Goal: Task Accomplishment & Management: Manage account settings

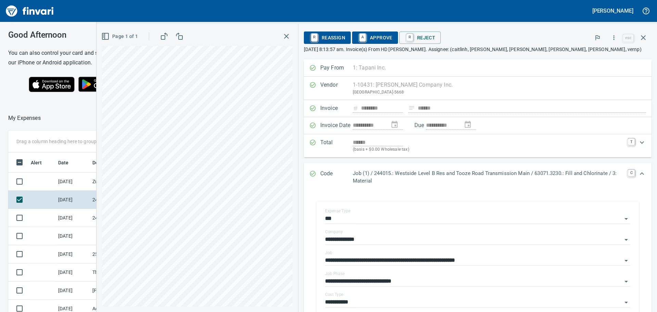
scroll to position [231, 454]
click at [371, 33] on span "A Approve" at bounding box center [375, 38] width 35 height 12
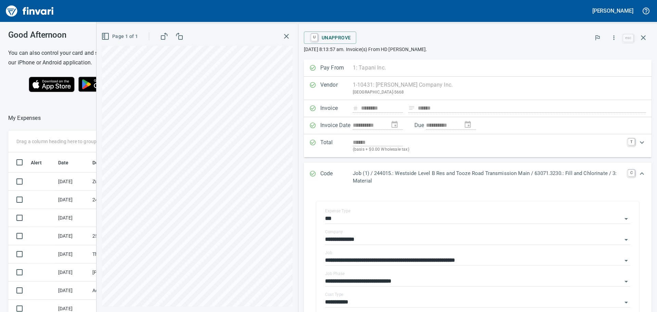
click at [284, 39] on icon "button" at bounding box center [286, 36] width 8 height 8
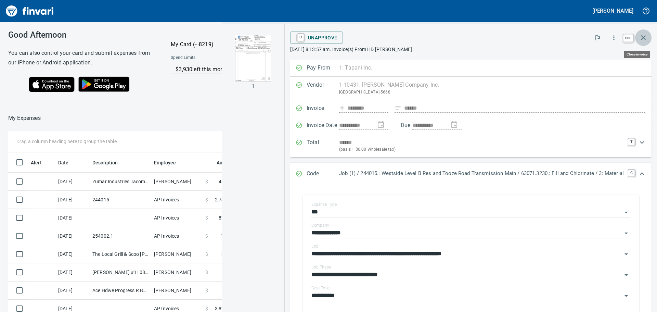
click at [647, 38] on icon "button" at bounding box center [643, 38] width 8 height 8
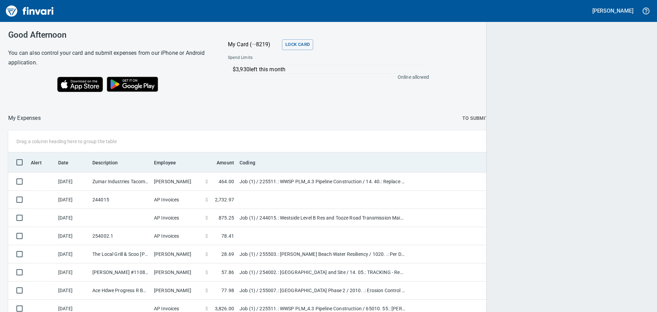
scroll to position [231, 624]
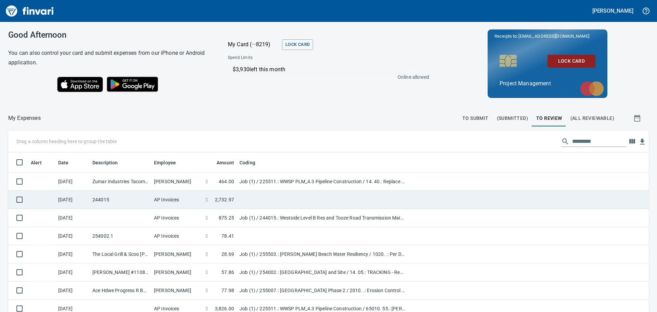
click at [288, 198] on td at bounding box center [322, 200] width 171 height 18
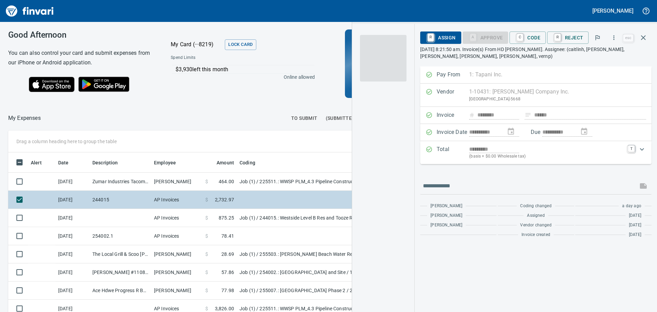
scroll to position [231, 454]
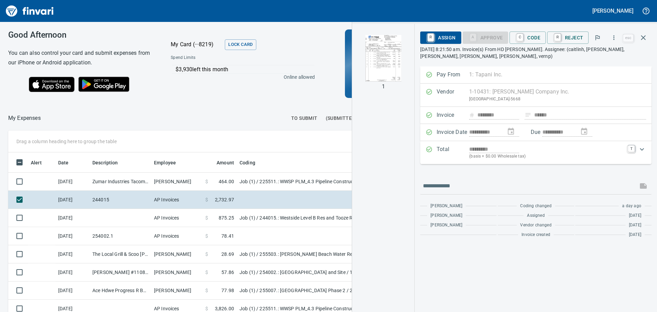
click at [382, 67] on img "button" at bounding box center [383, 58] width 47 height 47
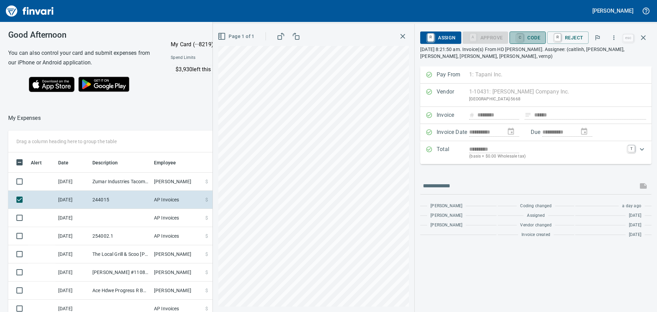
click at [522, 35] on link "C" at bounding box center [520, 38] width 7 height 8
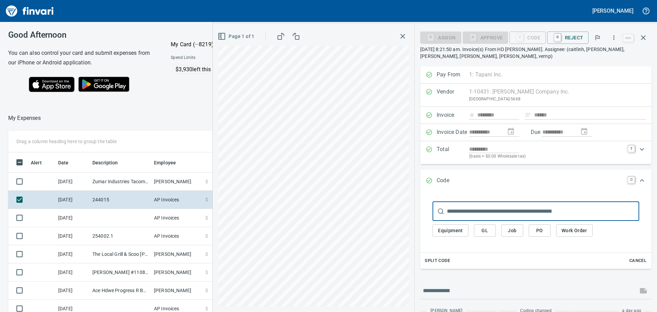
click at [487, 209] on input "text" at bounding box center [543, 211] width 192 height 19
type input "******"
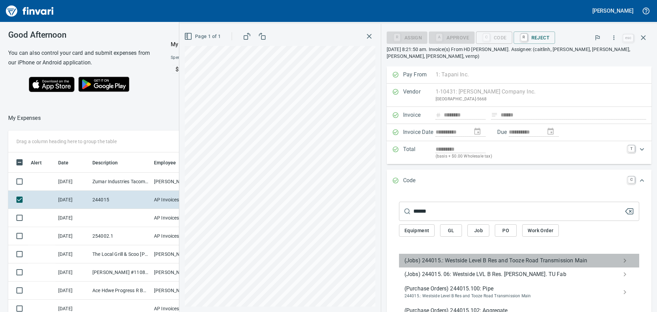
click at [434, 258] on span "(Jobs) 244015.: Westside Level B Res and Tooze Road Transmission Main" at bounding box center [514, 260] width 218 height 8
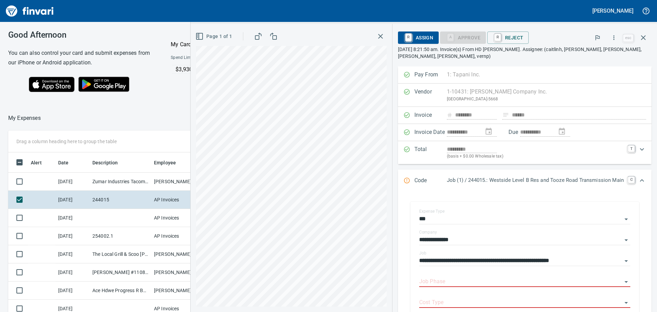
drag, startPoint x: 484, startPoint y: 195, endPoint x: 456, endPoint y: 187, distance: 29.0
click at [456, 187] on div "Code Job (1) / 244015.: Westside Level B Res and Tooze Road Transmission Main C" at bounding box center [525, 180] width 254 height 23
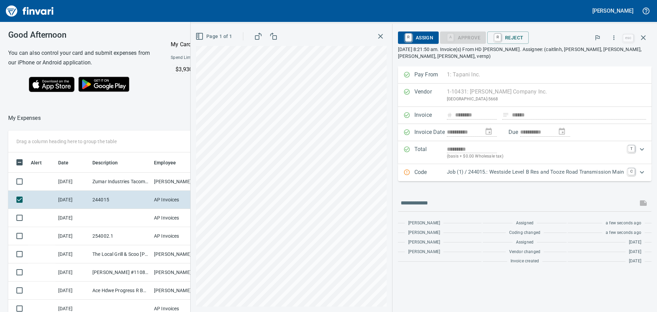
click at [473, 172] on p "Job (1) / 244015.: Westside Level B Res and Tooze Road Transmission Main" at bounding box center [535, 172] width 177 height 8
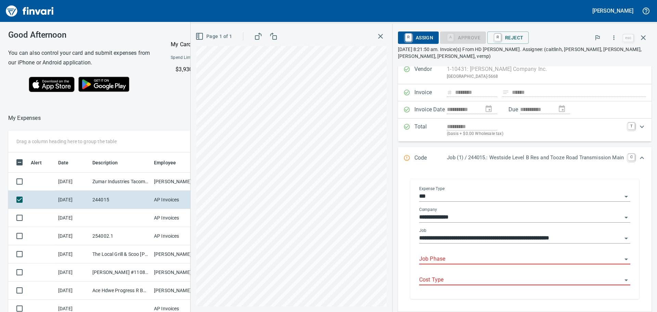
scroll to position [68, 0]
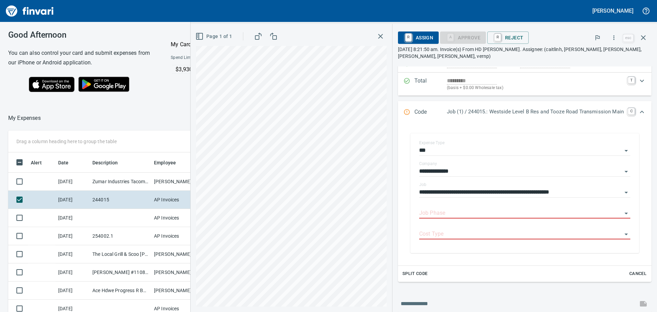
click at [475, 275] on div "Split Code Cancel" at bounding box center [525, 274] width 254 height 16
click at [410, 274] on span "Split Code" at bounding box center [415, 274] width 25 height 8
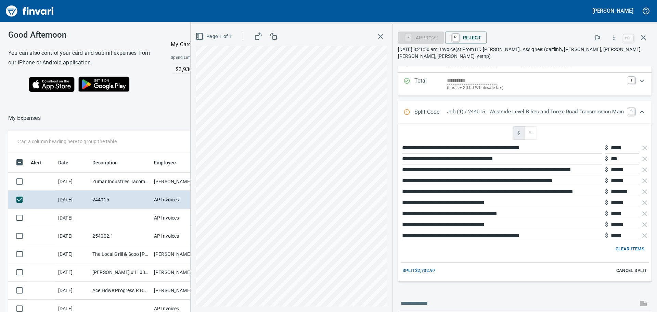
click at [483, 226] on input "**********" at bounding box center [502, 224] width 200 height 11
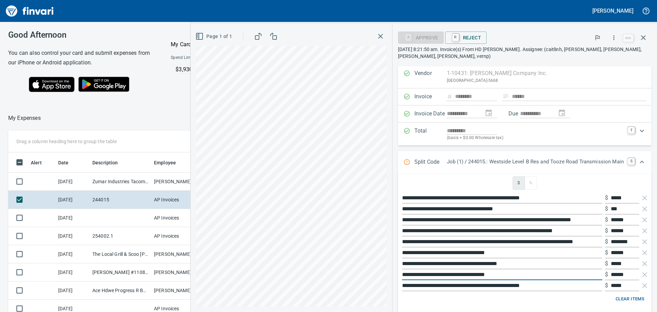
scroll to position [34, 0]
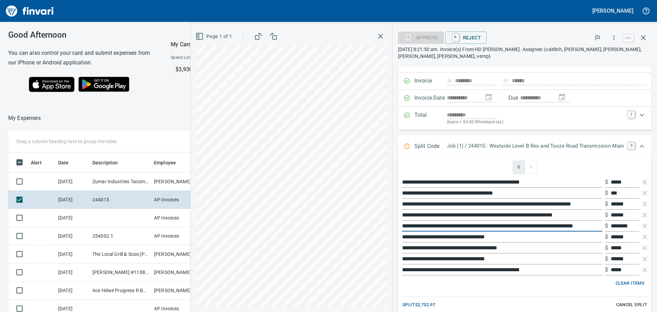
drag, startPoint x: 570, startPoint y: 230, endPoint x: 569, endPoint y: 236, distance: 5.9
click at [570, 232] on ul "**********" at bounding box center [525, 226] width 248 height 104
click at [641, 183] on icon "button" at bounding box center [645, 182] width 8 height 8
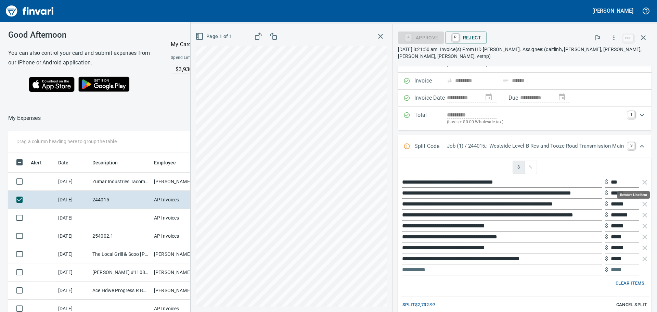
click at [641, 183] on icon "button" at bounding box center [645, 182] width 8 height 8
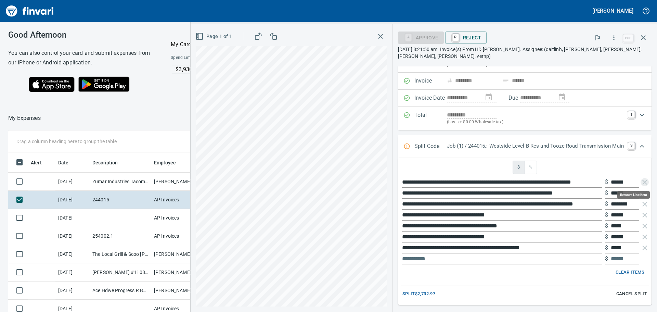
click at [641, 183] on icon "button" at bounding box center [645, 182] width 8 height 8
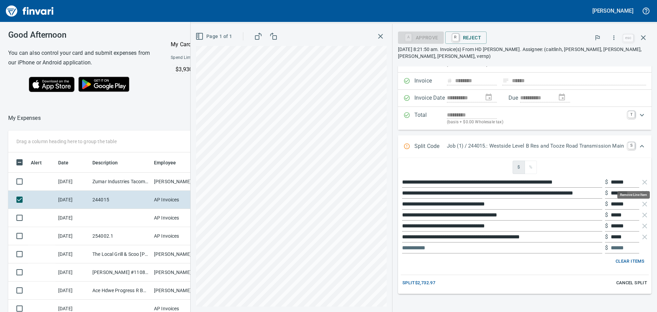
click at [641, 183] on icon "button" at bounding box center [645, 182] width 8 height 8
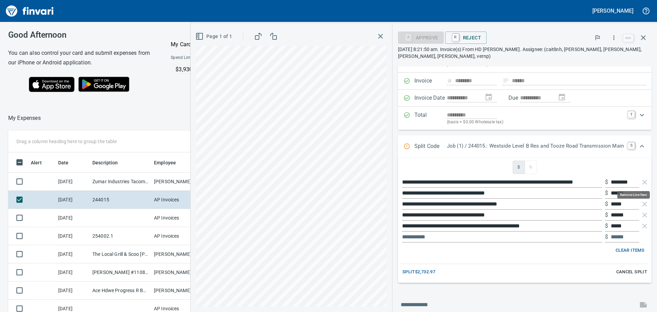
click at [641, 183] on icon "button" at bounding box center [645, 182] width 8 height 8
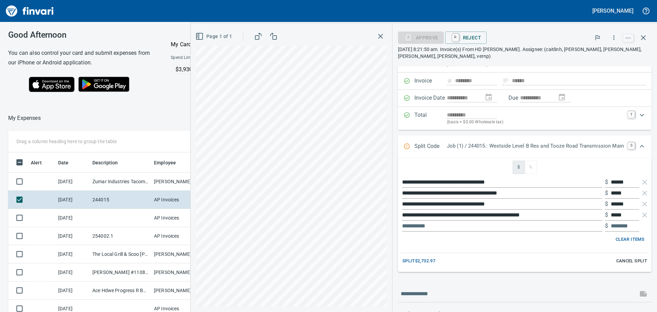
click at [637, 256] on button "Cancel Split" at bounding box center [632, 261] width 34 height 11
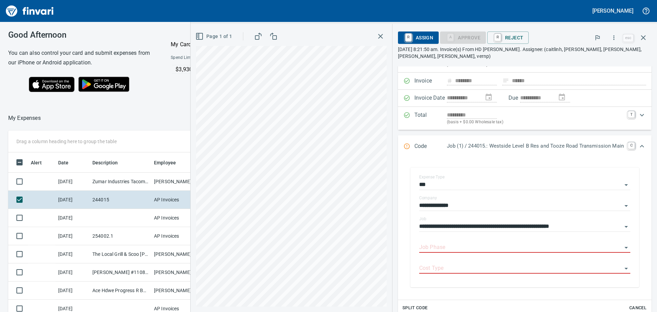
scroll to position [103, 0]
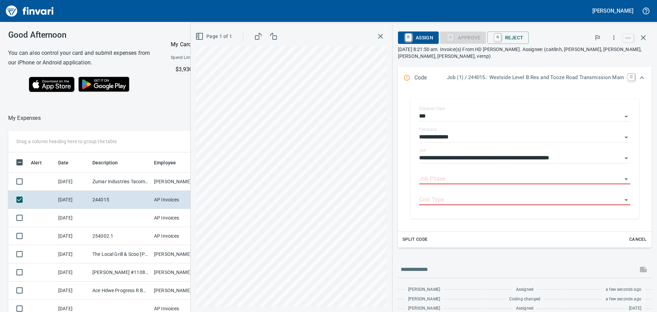
click at [415, 239] on span "Split Code" at bounding box center [415, 240] width 25 height 8
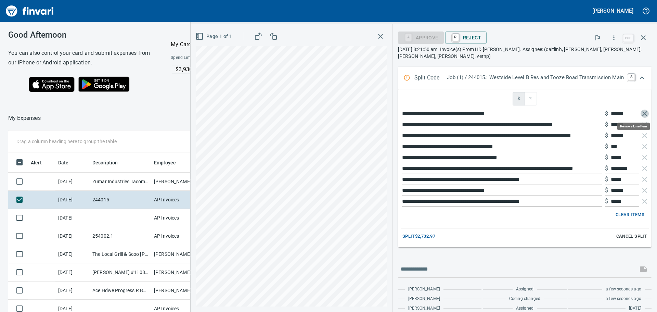
click at [641, 113] on icon "button" at bounding box center [645, 114] width 8 height 8
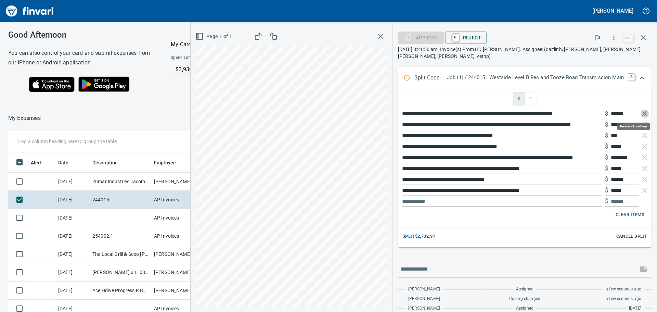
click at [641, 112] on icon "button" at bounding box center [645, 114] width 8 height 8
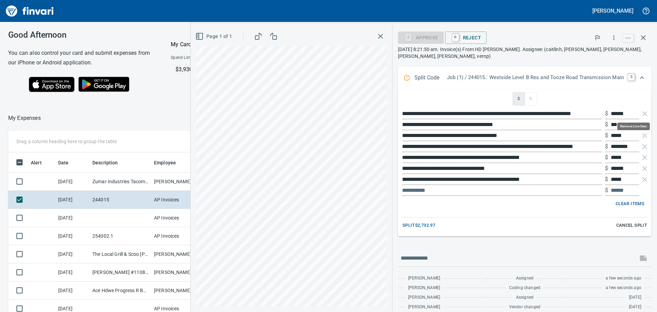
click at [641, 112] on icon "button" at bounding box center [645, 114] width 8 height 8
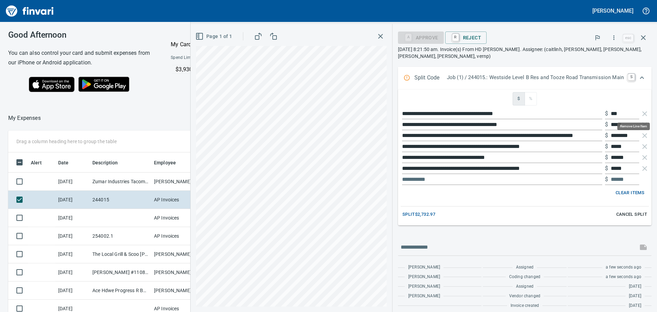
scroll to position [231, 454]
click at [641, 112] on icon "button" at bounding box center [645, 114] width 8 height 8
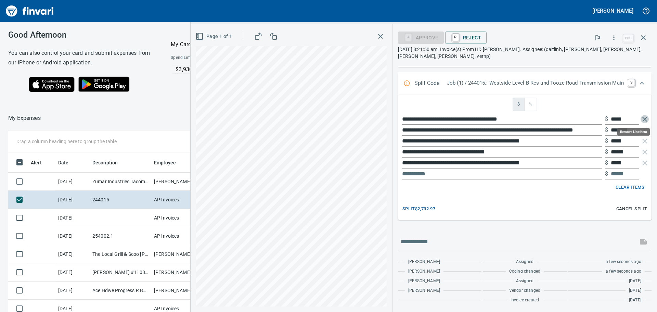
click at [643, 118] on icon "button" at bounding box center [645, 119] width 5 height 5
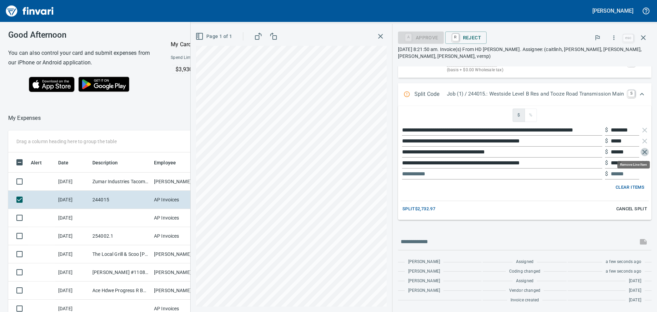
click at [643, 151] on icon "button" at bounding box center [645, 152] width 5 height 5
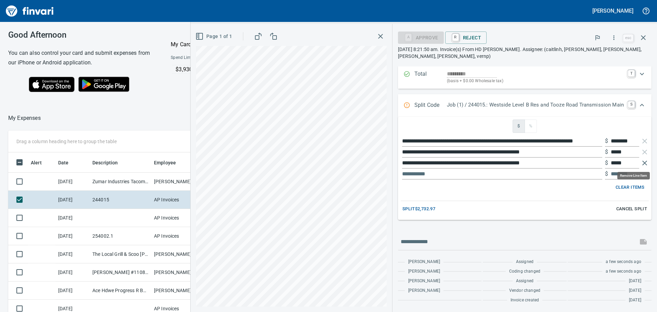
click at [643, 165] on icon "button" at bounding box center [645, 163] width 5 height 5
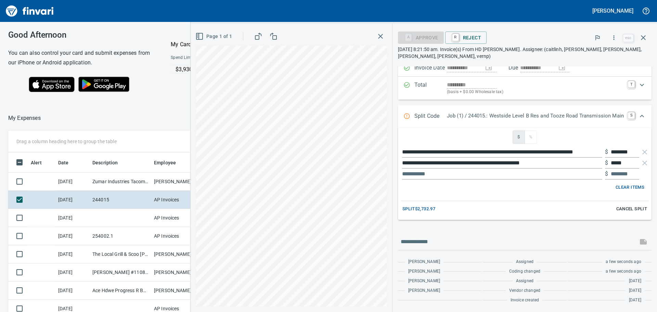
click at [421, 207] on span "Split $2,732.97" at bounding box center [419, 209] width 33 height 8
type input "********"
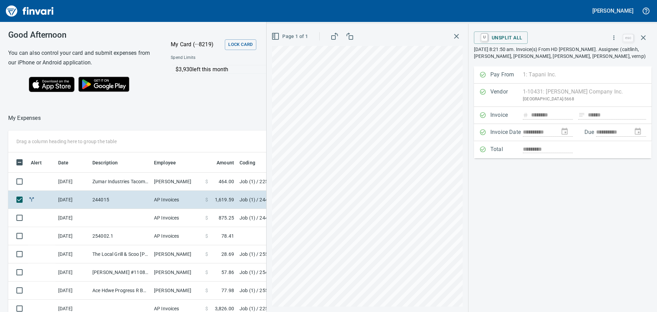
scroll to position [0, 0]
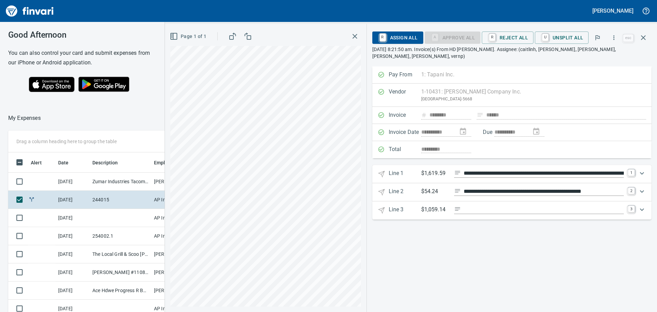
click at [644, 169] on icon "Expand" at bounding box center [642, 173] width 8 height 8
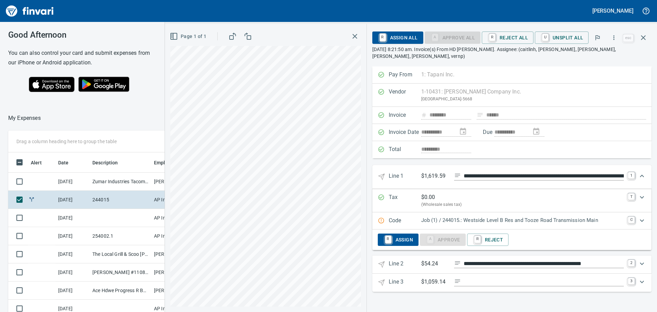
click at [643, 219] on icon "Expand" at bounding box center [642, 220] width 4 height 2
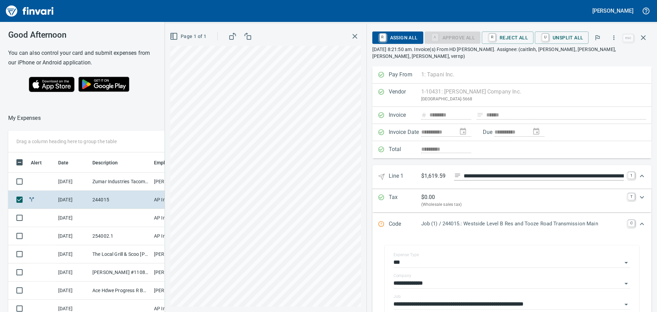
scroll to position [68, 0]
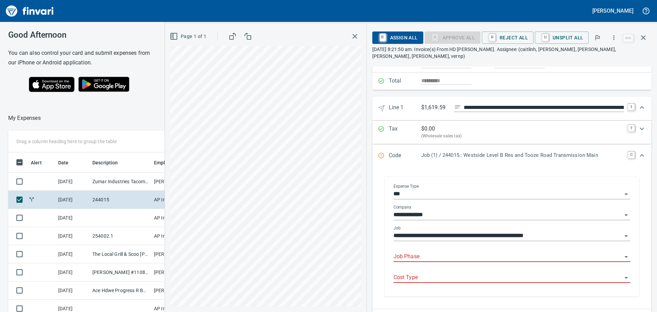
click at [441, 252] on input "Job Phase" at bounding box center [508, 257] width 229 height 10
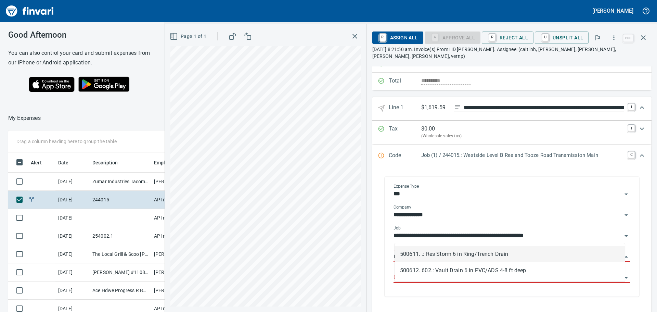
scroll to position [231, 454]
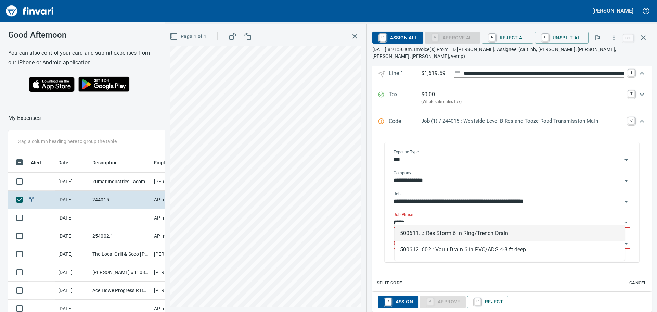
drag, startPoint x: 468, startPoint y: 215, endPoint x: 391, endPoint y: 214, distance: 76.7
click at [391, 214] on div "**********" at bounding box center [512, 203] width 248 height 118
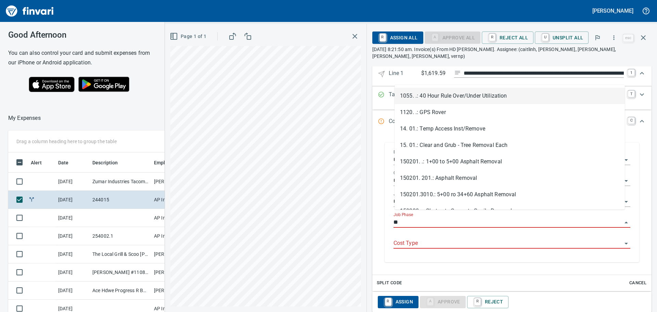
type input "*"
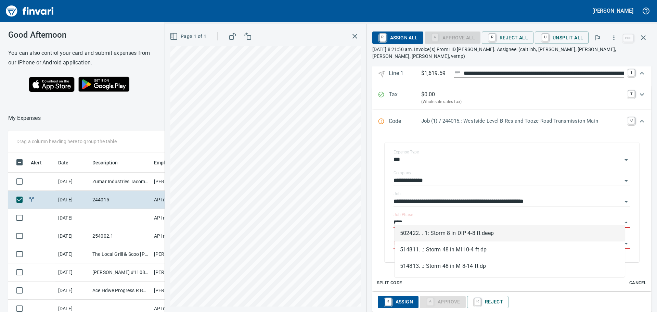
click at [486, 237] on li "502422. . 1: Storm 8 in DIP 4-8 ft deep" at bounding box center [510, 233] width 230 height 16
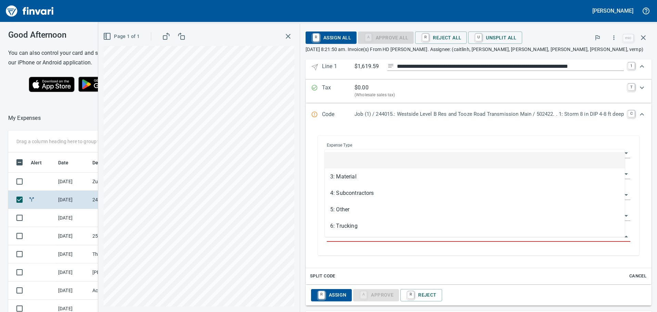
click at [456, 241] on input "Cost Type" at bounding box center [474, 237] width 295 height 10
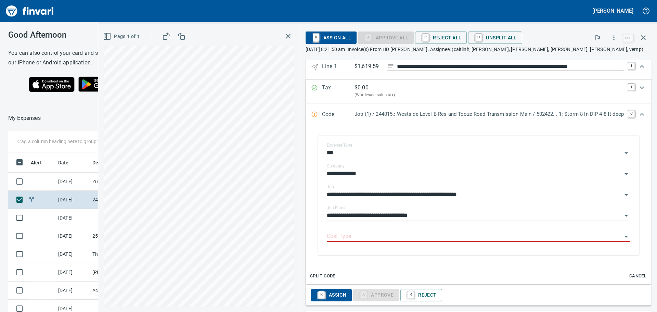
click at [350, 262] on div "**********" at bounding box center [478, 196] width 335 height 134
click at [450, 219] on input "**********" at bounding box center [474, 216] width 295 height 10
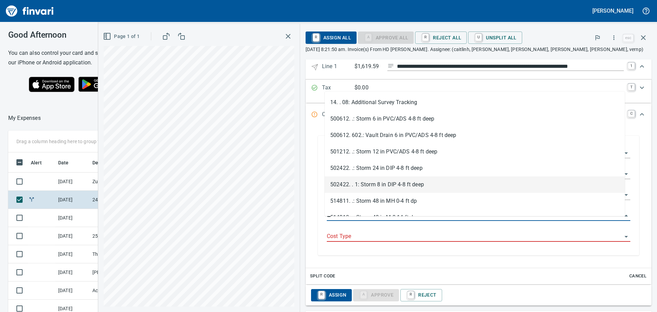
type input "*"
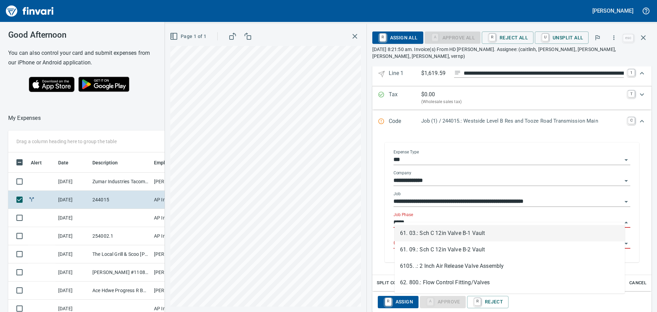
scroll to position [0, 0]
drag, startPoint x: 432, startPoint y: 217, endPoint x: 376, endPoint y: 213, distance: 56.3
click at [376, 213] on div "**********" at bounding box center [511, 204] width 279 height 142
type input "****"
click at [474, 212] on div "Job Phase ****" at bounding box center [512, 219] width 237 height 15
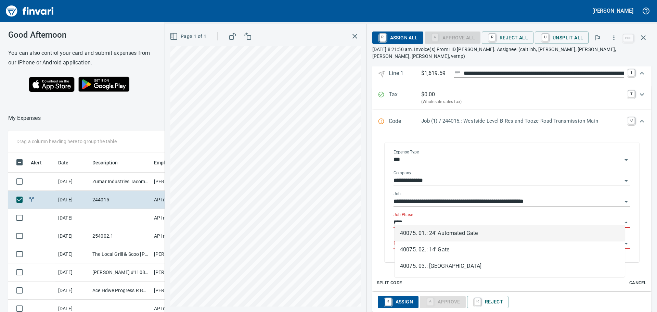
click at [468, 218] on input "****" at bounding box center [508, 223] width 229 height 10
drag, startPoint x: 505, startPoint y: 212, endPoint x: 370, endPoint y: 217, distance: 135.0
click at [370, 217] on div "**********" at bounding box center [512, 165] width 290 height 403
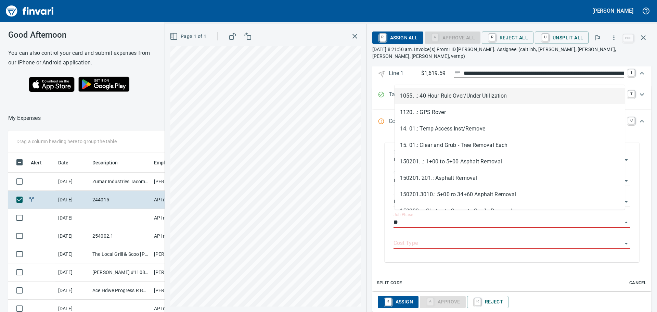
type input "*"
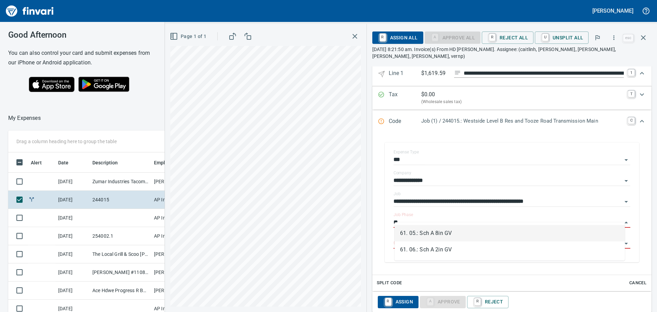
click at [477, 233] on li "61. 05.: Sch A 8in GV" at bounding box center [510, 233] width 230 height 16
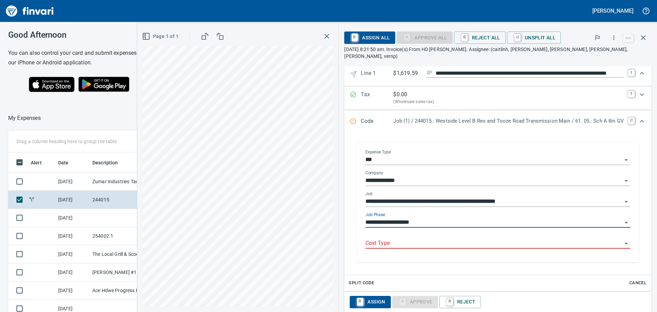
type input "**********"
click at [473, 239] on input "Cost Type" at bounding box center [494, 244] width 257 height 10
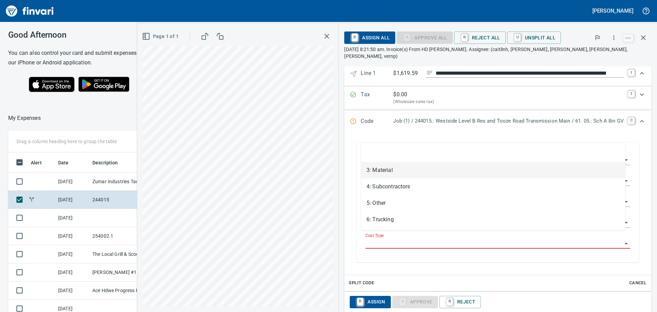
drag, startPoint x: 403, startPoint y: 176, endPoint x: 412, endPoint y: 202, distance: 28.5
click at [403, 176] on li "3: Material" at bounding box center [493, 170] width 264 height 16
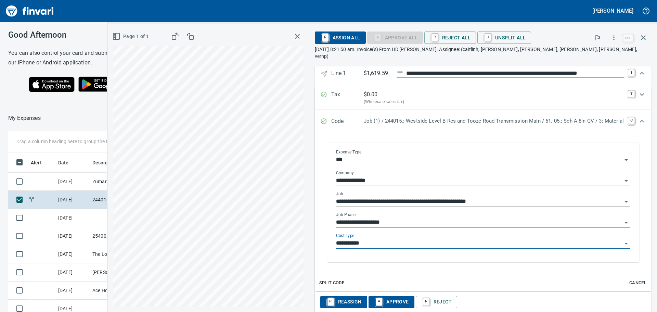
type input "**********"
click at [395, 296] on span "A Approve" at bounding box center [391, 302] width 35 height 12
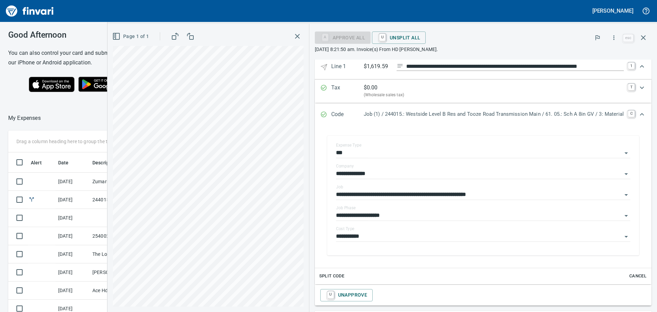
click at [639, 113] on icon "Expand" at bounding box center [642, 114] width 8 height 8
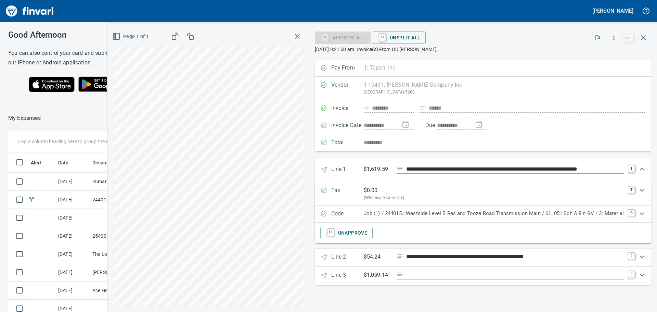
scroll to position [0, 0]
click at [644, 168] on icon "Expand" at bounding box center [642, 169] width 8 height 8
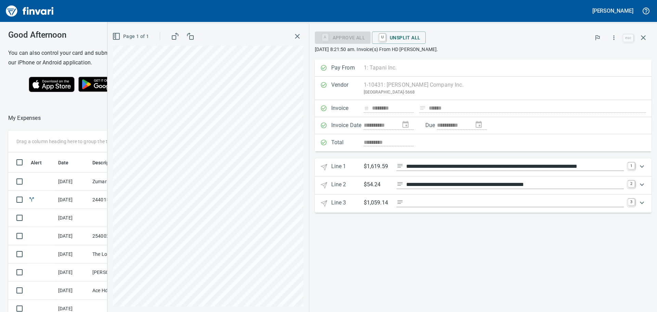
click at [644, 166] on icon "Expand" at bounding box center [642, 166] width 8 height 8
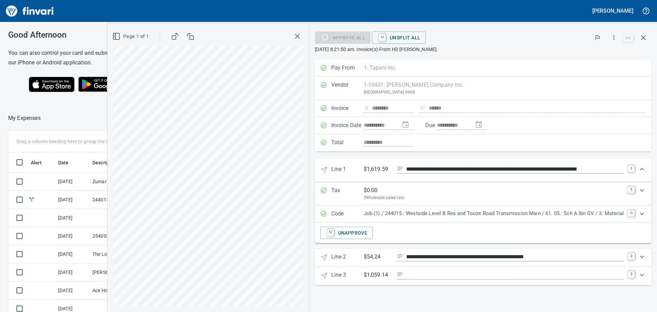
click at [644, 166] on icon "Expand" at bounding box center [642, 169] width 8 height 8
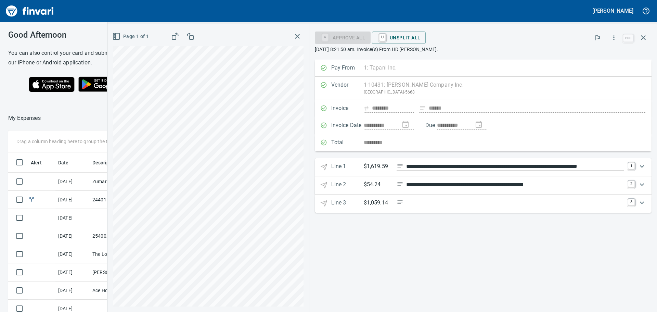
click at [639, 185] on icon "Expand" at bounding box center [642, 184] width 8 height 8
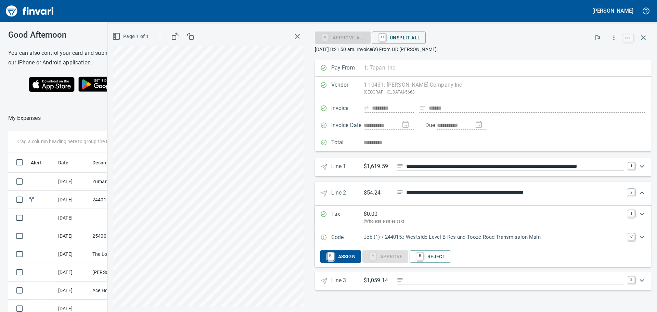
click at [642, 234] on icon "Expand" at bounding box center [642, 237] width 8 height 8
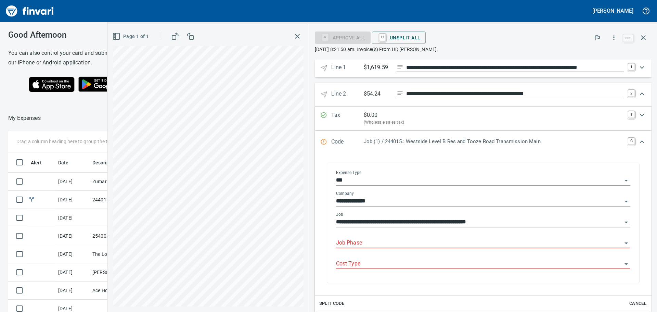
scroll to position [103, 0]
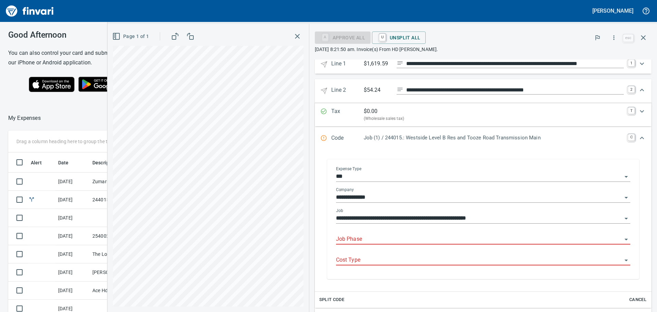
click at [402, 233] on div "Job Phase" at bounding box center [483, 236] width 294 height 15
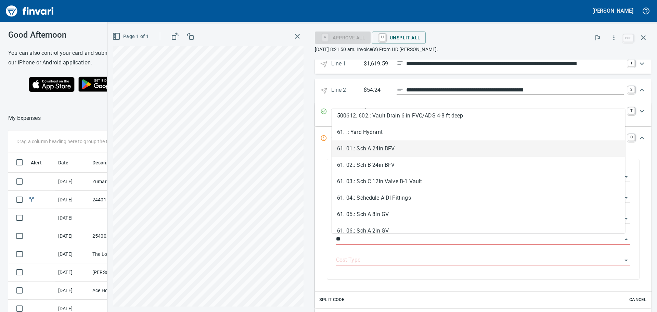
scroll to position [34, 0]
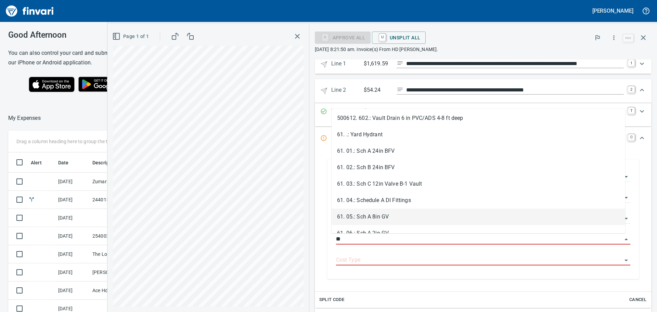
click at [386, 223] on li "61. 05.: Sch A 8in GV" at bounding box center [479, 216] width 294 height 16
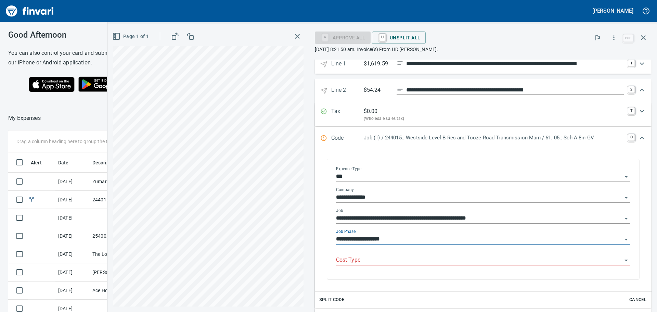
type input "**********"
click at [376, 264] on input "Cost Type" at bounding box center [479, 260] width 286 height 10
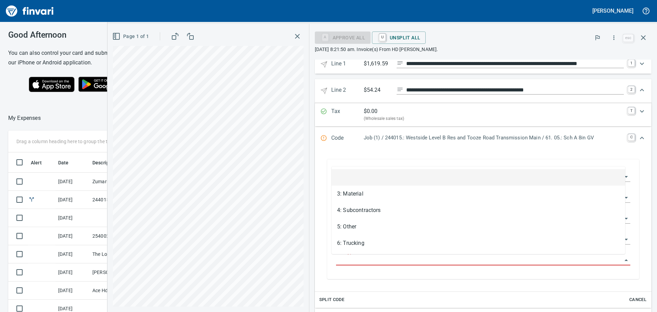
scroll to position [231, 454]
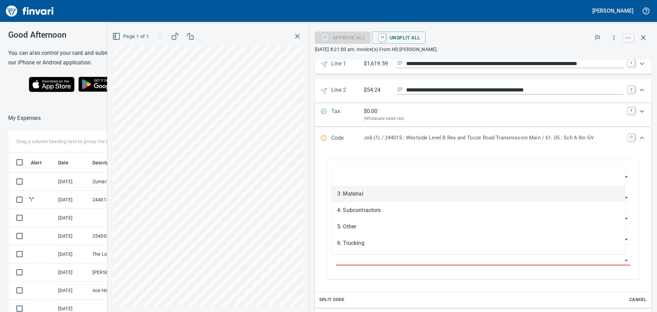
click at [364, 198] on li "3: Material" at bounding box center [479, 194] width 294 height 16
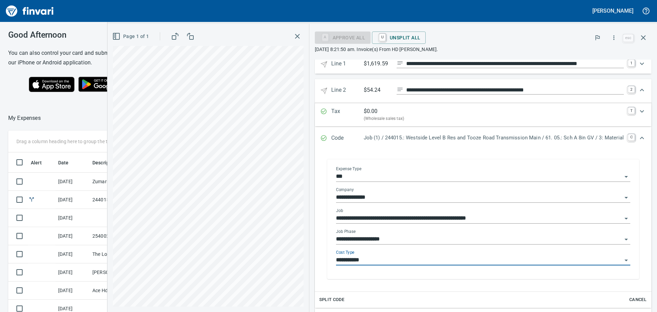
type input "**********"
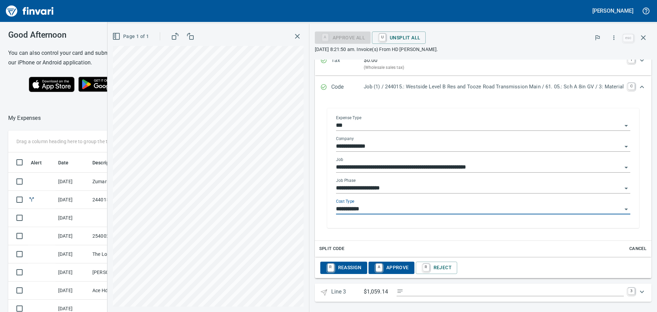
scroll to position [156, 0]
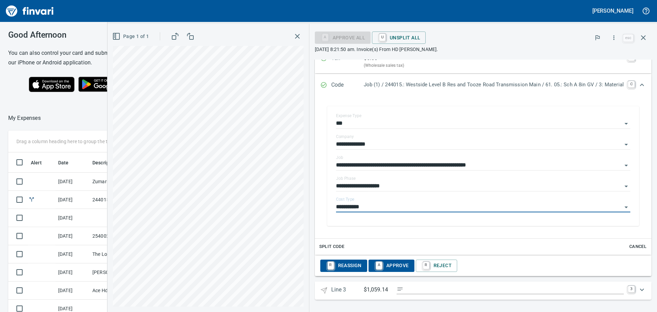
click at [383, 261] on span "A Approve" at bounding box center [391, 266] width 35 height 12
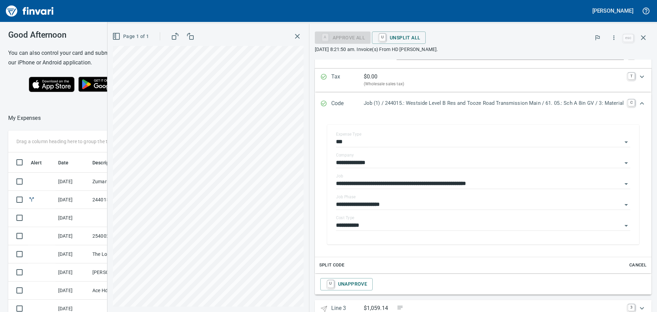
scroll to position [122, 0]
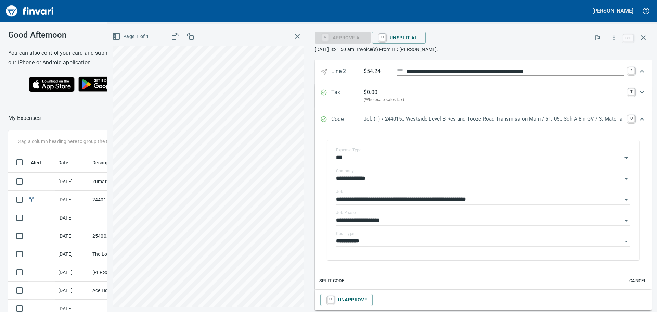
click at [640, 119] on icon "Expand" at bounding box center [642, 119] width 4 height 2
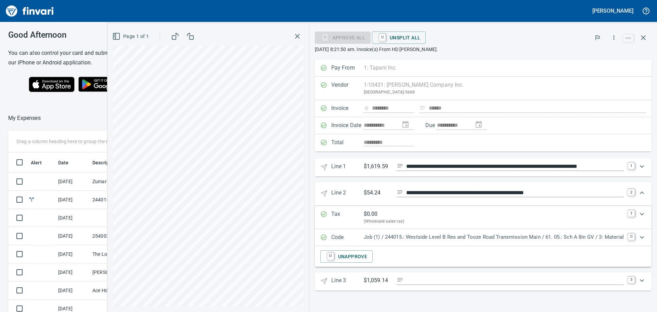
scroll to position [0, 0]
click at [643, 279] on icon "Expand" at bounding box center [642, 280] width 8 height 8
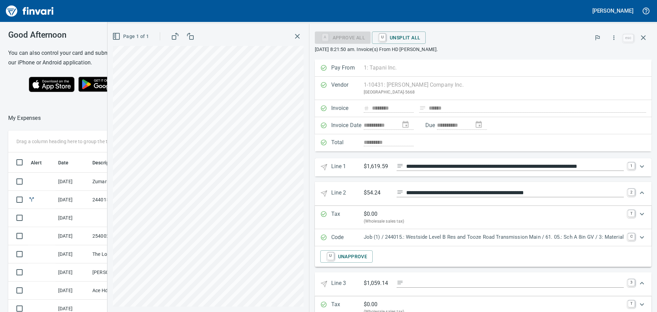
scroll to position [58, 0]
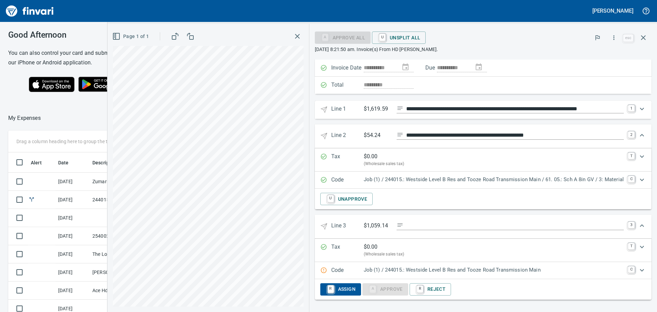
click at [575, 276] on div "Code Job (1) / 244015.: Westside Level B Res and Tooze Road Transmission Main C" at bounding box center [483, 270] width 337 height 17
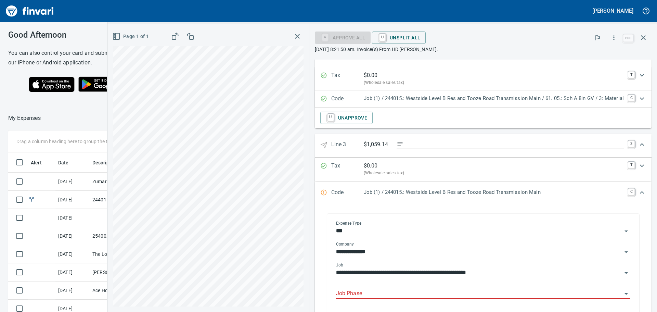
scroll to position [160, 0]
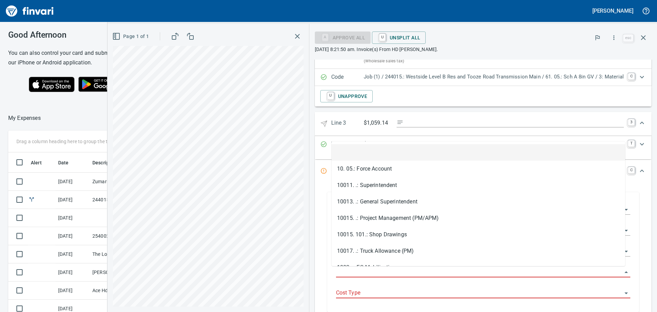
click at [359, 268] on input "Job Phase" at bounding box center [479, 272] width 286 height 10
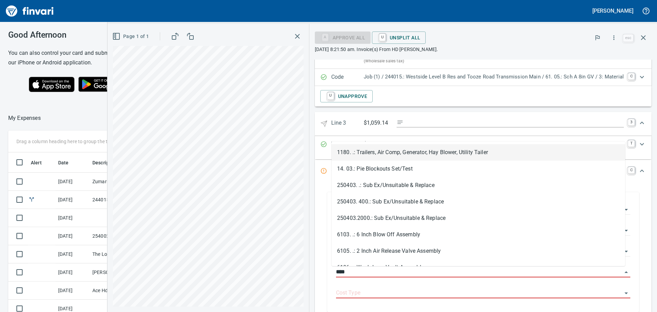
scroll to position [231, 454]
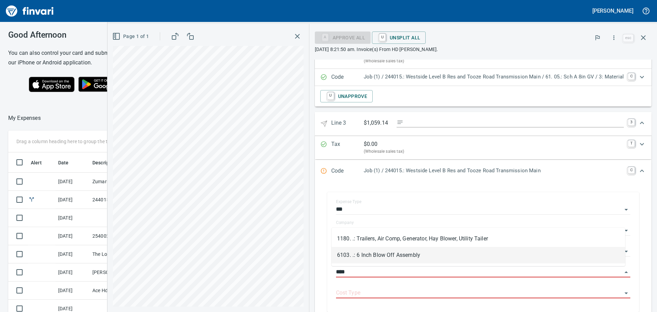
click at [368, 259] on li "6103. .: 6 Inch Blow Off Assembly" at bounding box center [479, 255] width 294 height 16
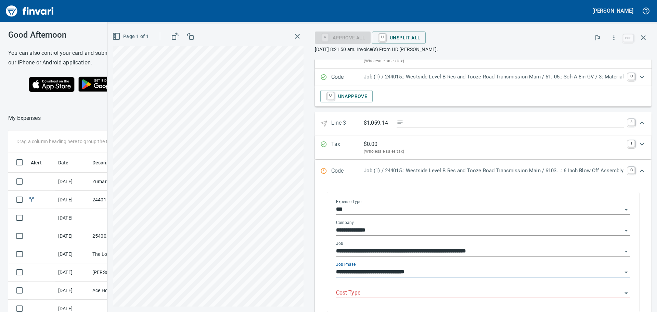
type input "**********"
click at [363, 290] on input "Cost Type" at bounding box center [479, 293] width 286 height 10
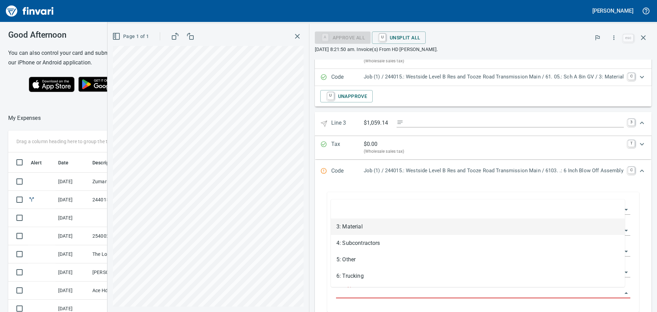
click at [376, 231] on li "3: Material" at bounding box center [478, 226] width 294 height 16
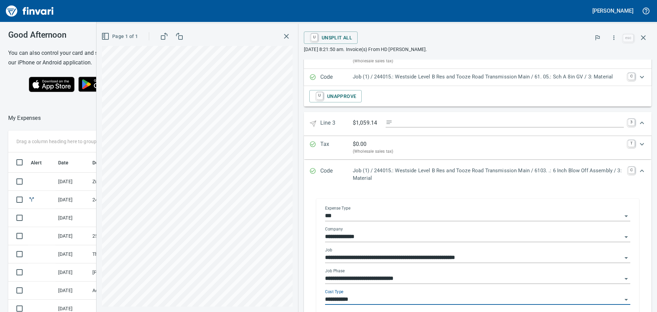
type input "**********"
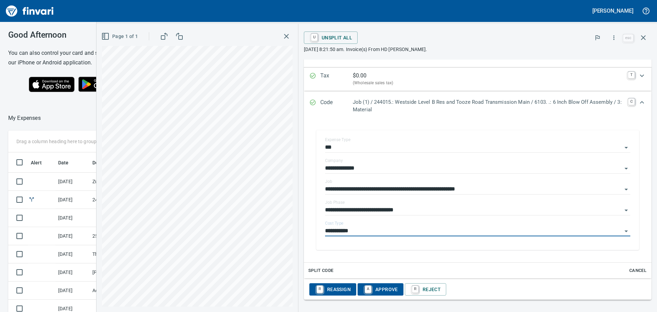
click at [376, 290] on span "A Approve" at bounding box center [380, 290] width 35 height 12
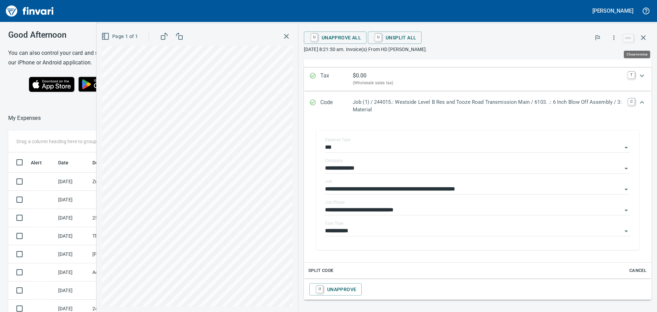
scroll to position [231, 454]
click at [286, 38] on icon "button" at bounding box center [286, 36] width 8 height 8
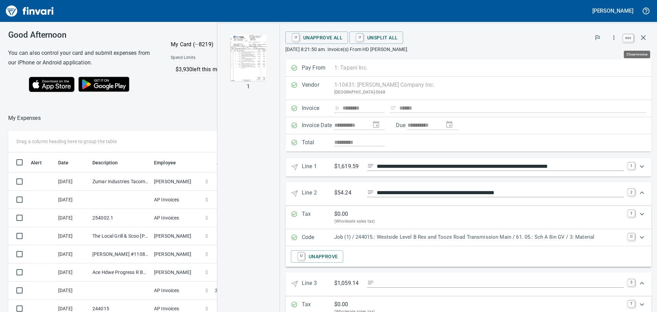
click at [639, 37] on button "button" at bounding box center [643, 37] width 16 height 16
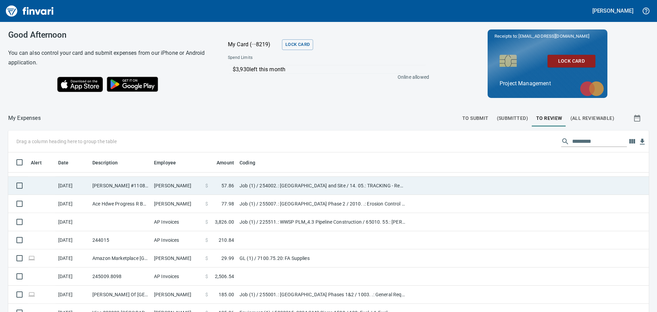
scroll to position [34, 0]
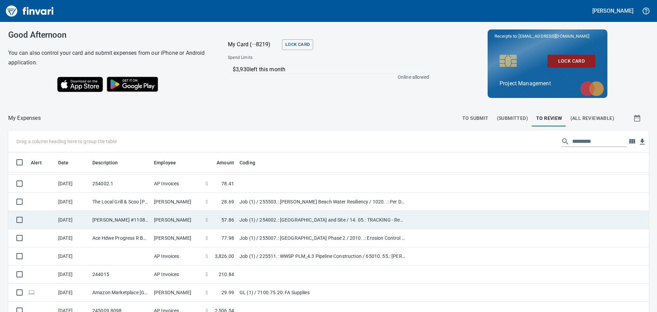
click at [292, 220] on td "Job (1) / 254002.: [GEOGRAPHIC_DATA] and Site / 14. 05.: TRACKING - Reservoir F…" at bounding box center [322, 220] width 171 height 18
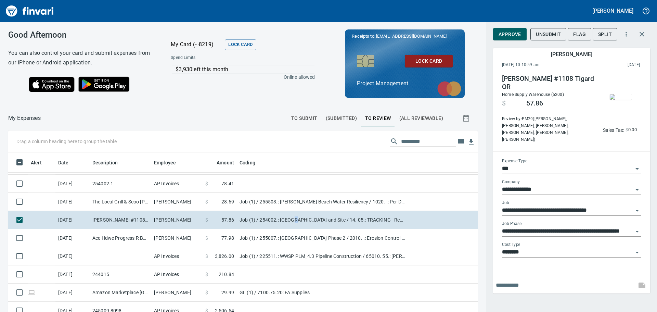
scroll to position [231, 454]
click at [618, 99] on img "button" at bounding box center [621, 96] width 22 height 5
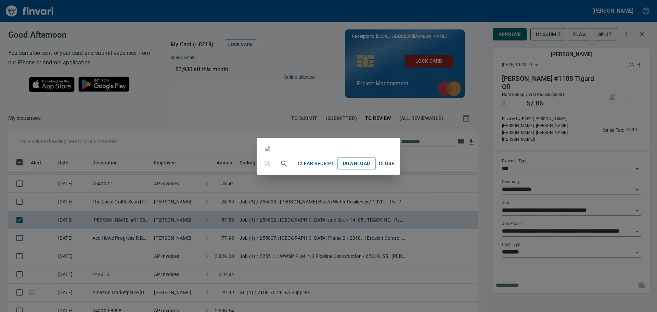
click at [576, 103] on div "Clear Receipt Download Close" at bounding box center [328, 156] width 657 height 312
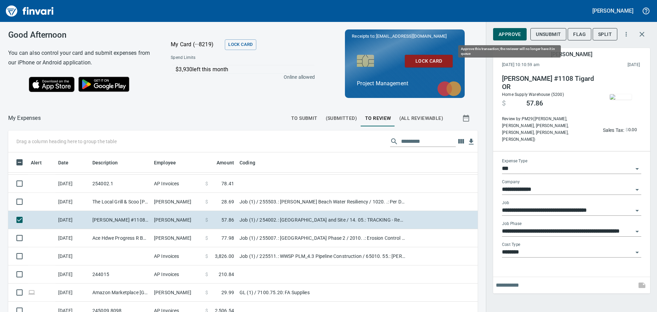
click at [505, 31] on span "Approve" at bounding box center [510, 34] width 23 height 9
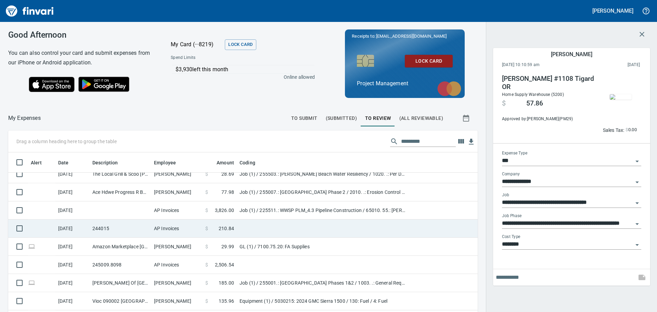
scroll to position [103, 0]
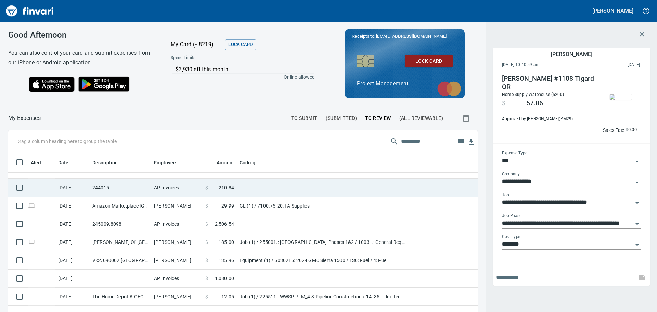
click at [256, 189] on td at bounding box center [322, 188] width 171 height 18
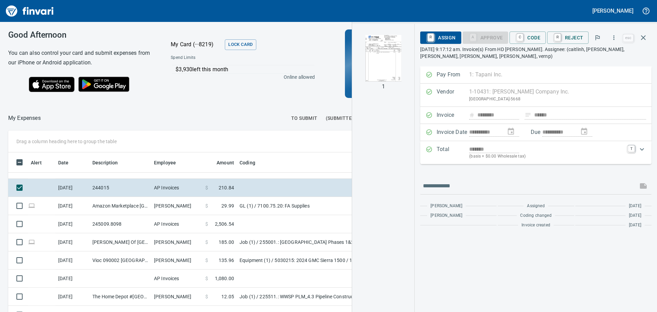
click at [385, 59] on img "button" at bounding box center [383, 58] width 47 height 47
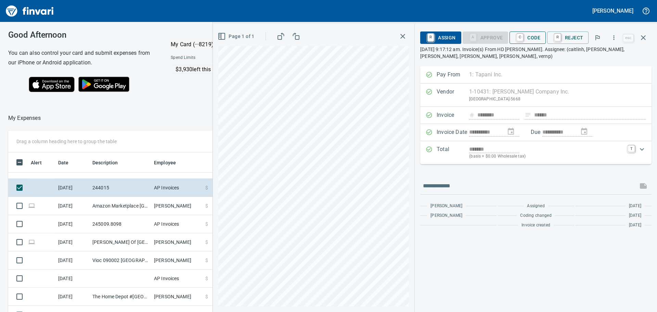
click at [528, 36] on span "C Code" at bounding box center [527, 38] width 25 height 12
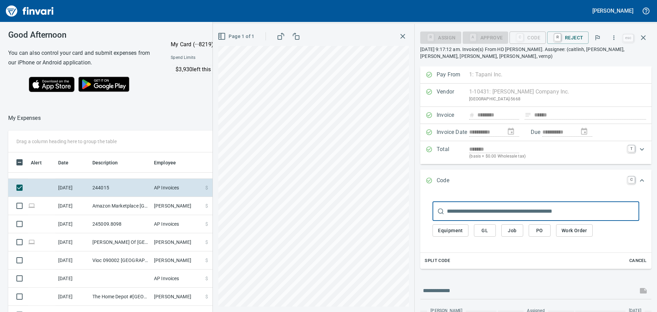
scroll to position [231, 454]
click at [495, 212] on input "text" at bounding box center [543, 211] width 192 height 19
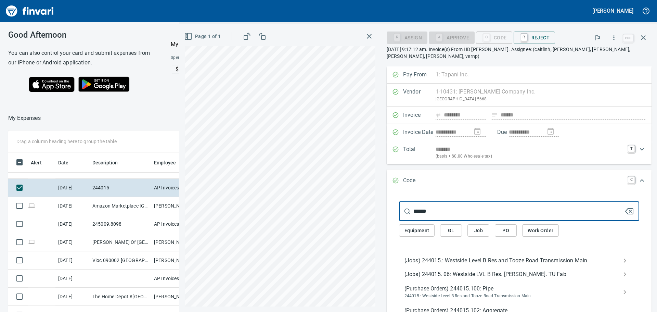
type input "******"
click at [451, 257] on span "(Jobs) 244015.: Westside Level B Res and Tooze Road Transmission Main" at bounding box center [514, 260] width 218 height 8
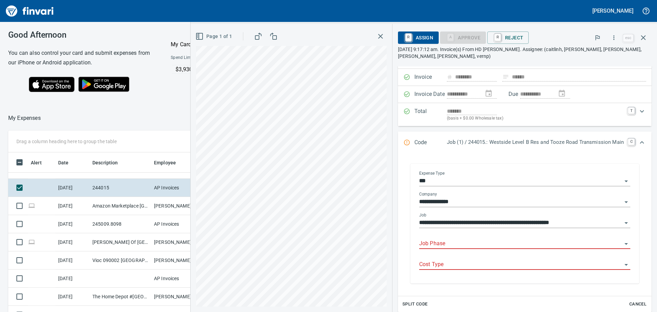
scroll to position [68, 0]
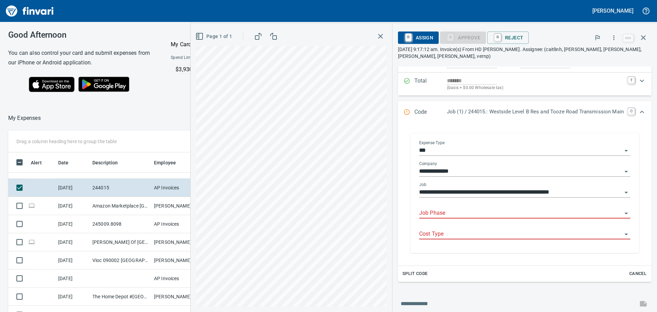
click at [501, 212] on input "Job Phase" at bounding box center [520, 213] width 203 height 10
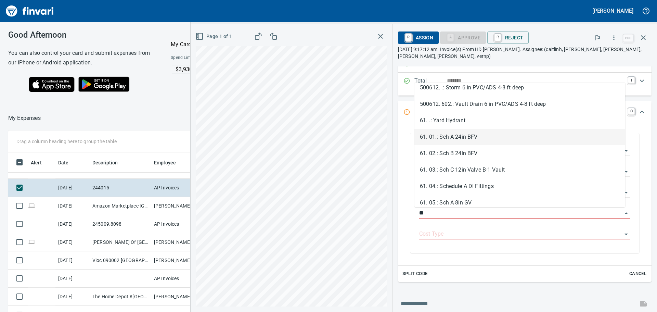
scroll to position [34, 0]
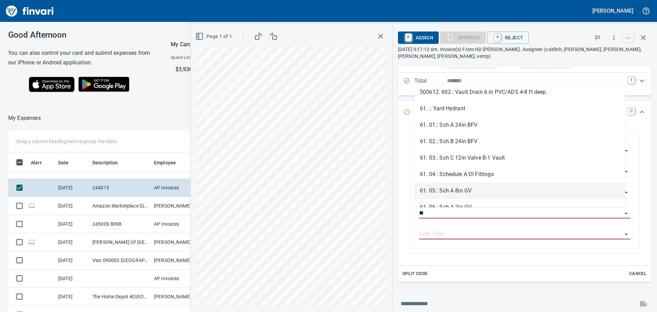
click at [464, 186] on li "61. 05.: Sch A 8in GV" at bounding box center [520, 190] width 211 height 16
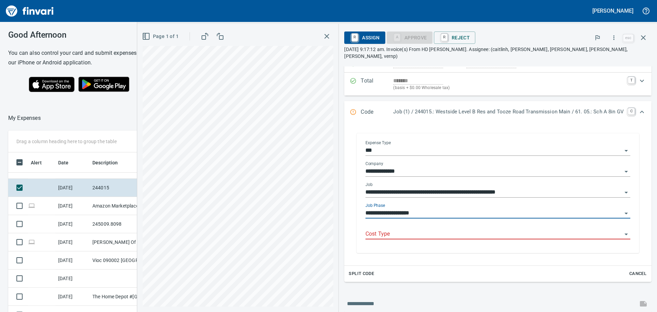
type input "**********"
click at [438, 229] on input "Cost Type" at bounding box center [494, 234] width 257 height 10
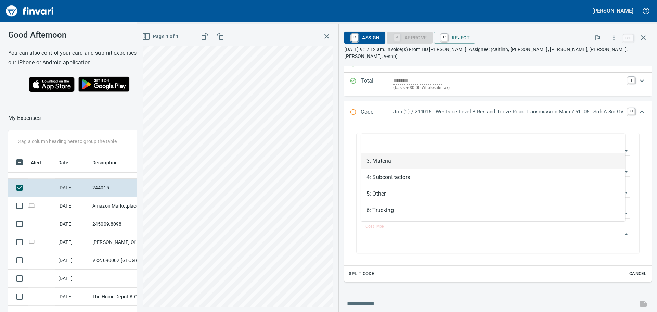
click at [408, 160] on li "3: Material" at bounding box center [493, 161] width 264 height 16
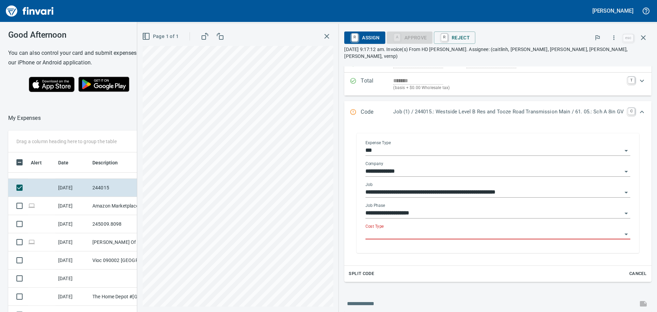
type input "**********"
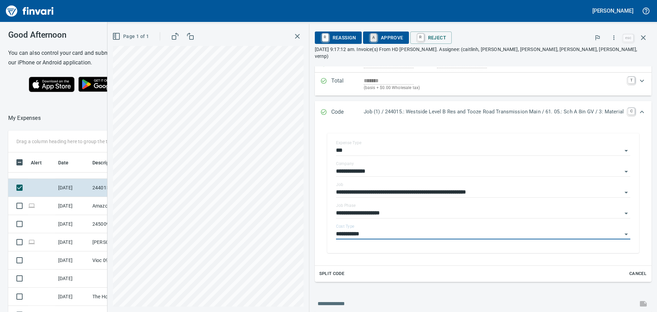
click at [373, 37] on link "A" at bounding box center [373, 38] width 7 height 8
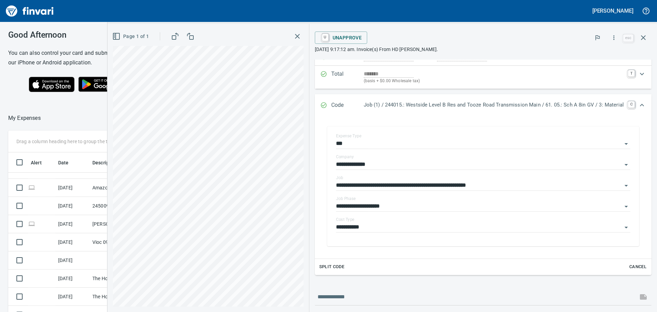
click at [293, 39] on icon "button" at bounding box center [297, 36] width 8 height 8
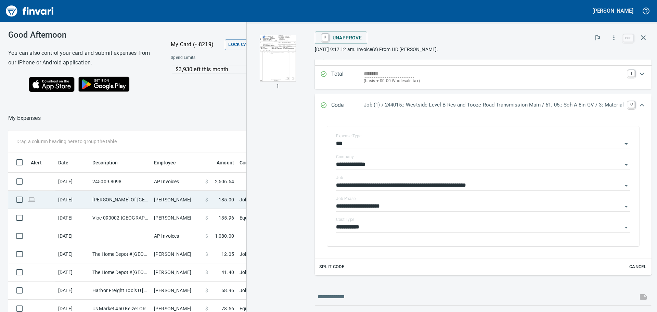
scroll to position [137, 0]
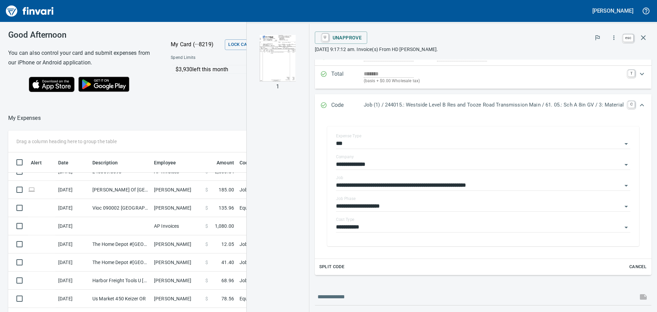
click at [643, 37] on icon "button" at bounding box center [643, 38] width 8 height 8
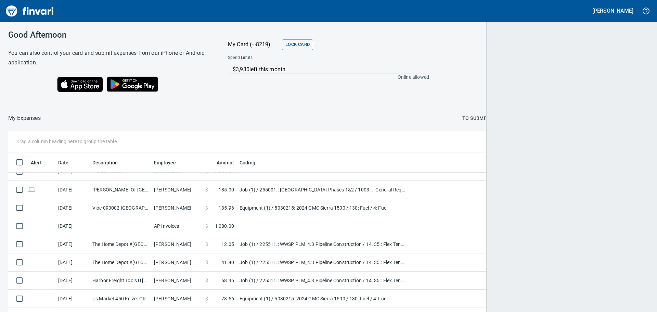
scroll to position [231, 624]
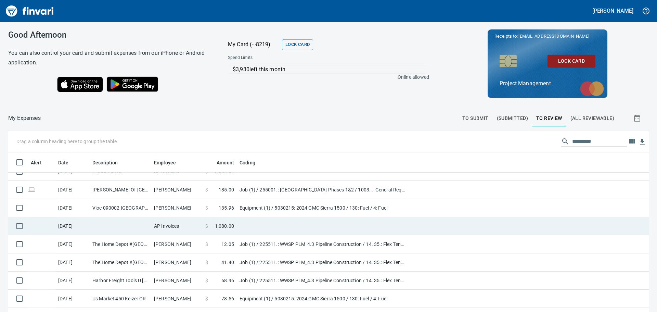
click at [251, 221] on td at bounding box center [322, 226] width 171 height 18
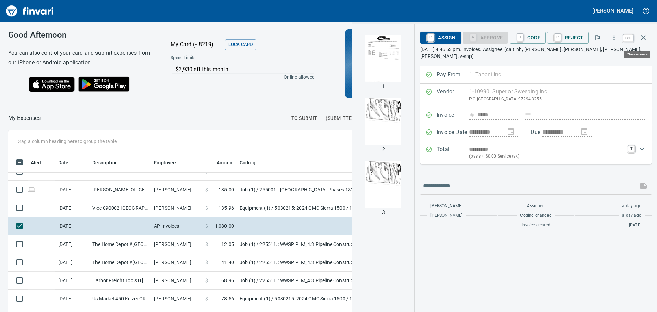
scroll to position [231, 454]
click at [647, 39] on icon "button" at bounding box center [643, 38] width 8 height 8
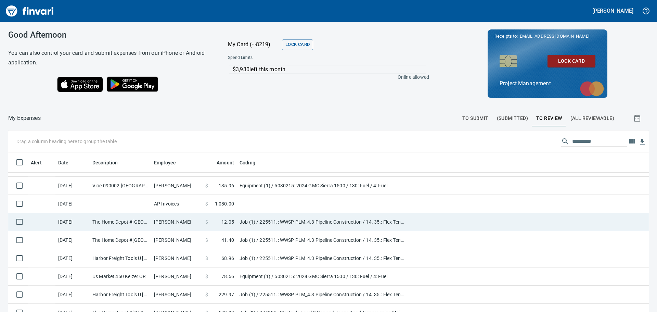
scroll to position [171, 0]
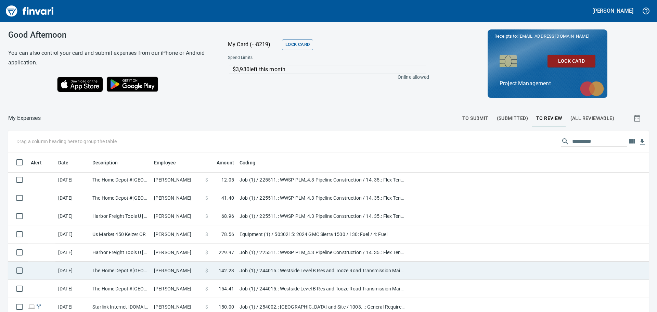
click at [301, 270] on td "Job (1) / 244015.: Westside Level B Res and Tooze Road Transmission Main / 6307…" at bounding box center [322, 271] width 171 height 18
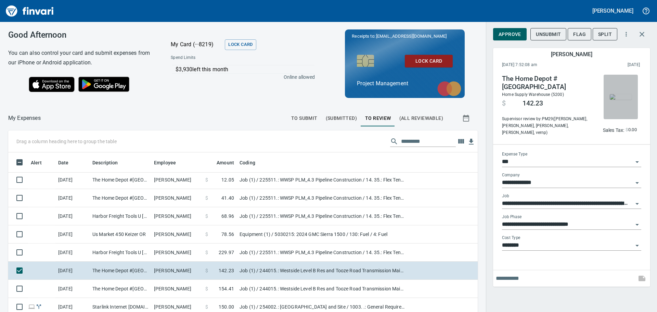
click at [626, 100] on img "button" at bounding box center [621, 96] width 22 height 5
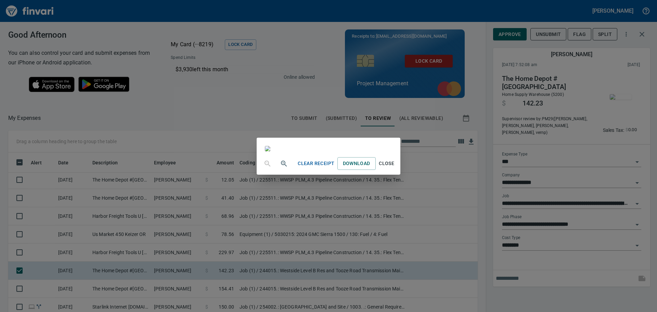
click at [584, 102] on div "Clear Receipt Download Close" at bounding box center [328, 156] width 657 height 312
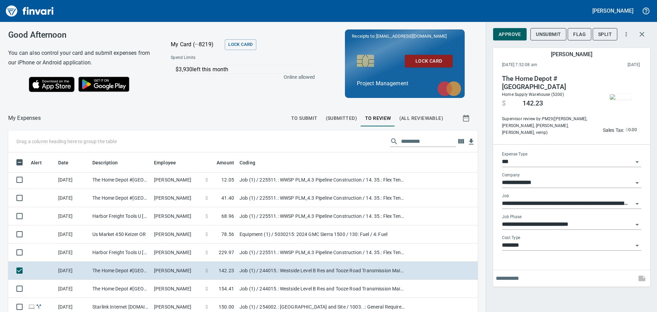
click at [495, 37] on button "Approve" at bounding box center [510, 34] width 34 height 13
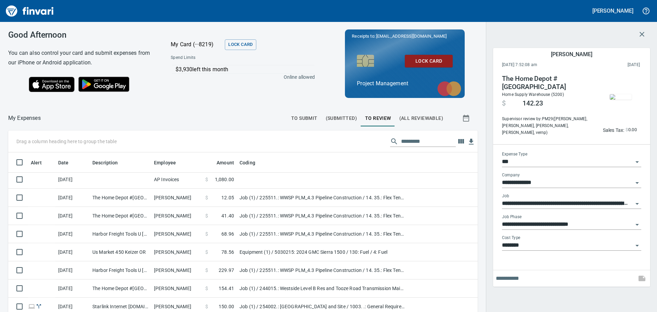
scroll to position [231, 454]
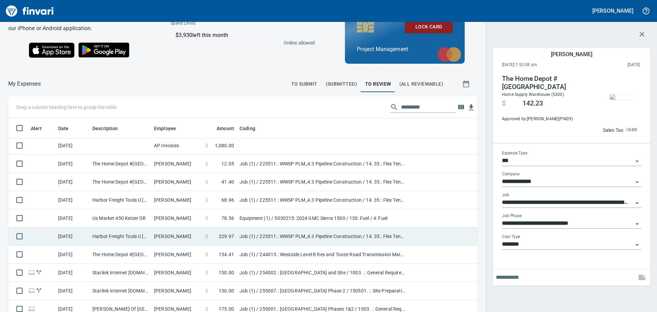
click at [286, 241] on td "Job (1) / 225511.: WWSP PLM_4.3 Pipeline Construction / 14. 35.: Flex Tend Fail…" at bounding box center [322, 236] width 171 height 18
type input "**********"
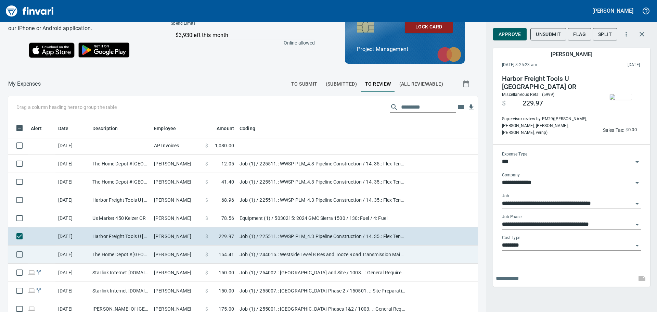
click at [283, 253] on td "Job (1) / 244015.: Westside Level B Res and Tooze Road Transmission Main / 14. …" at bounding box center [322, 254] width 171 height 18
type input "**********"
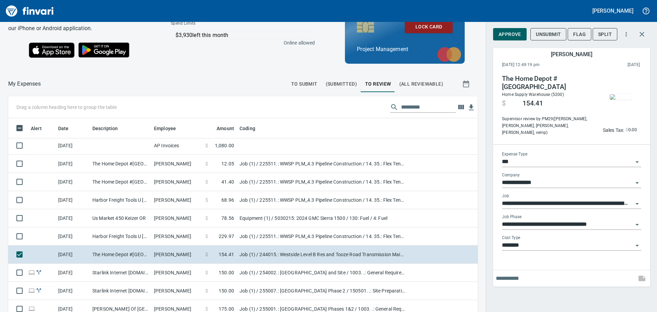
scroll to position [231, 454]
click at [628, 95] on img "button" at bounding box center [621, 96] width 22 height 5
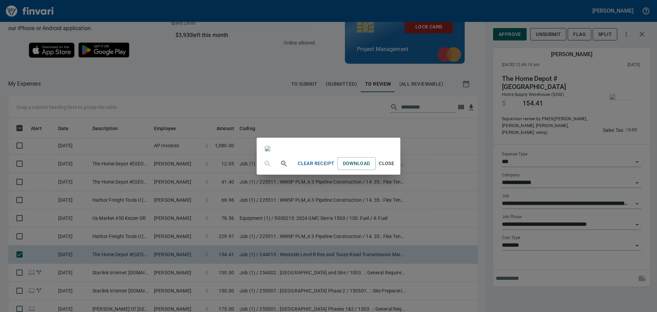
click at [580, 112] on div "Clear Receipt Download Close" at bounding box center [328, 156] width 657 height 312
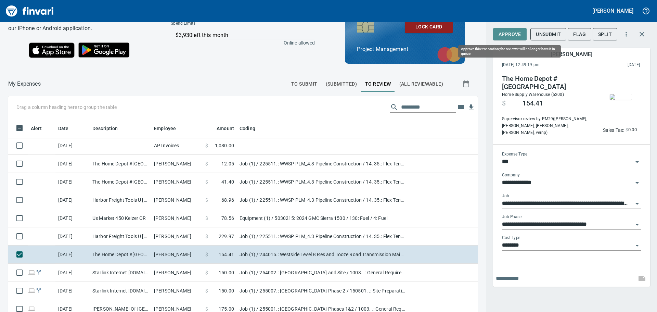
click at [513, 29] on button "Approve" at bounding box center [510, 34] width 34 height 13
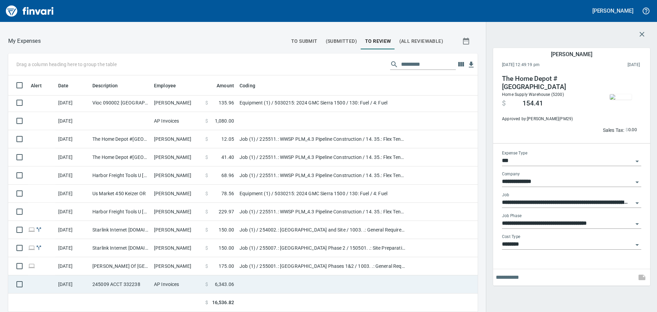
click at [299, 286] on td at bounding box center [322, 284] width 171 height 18
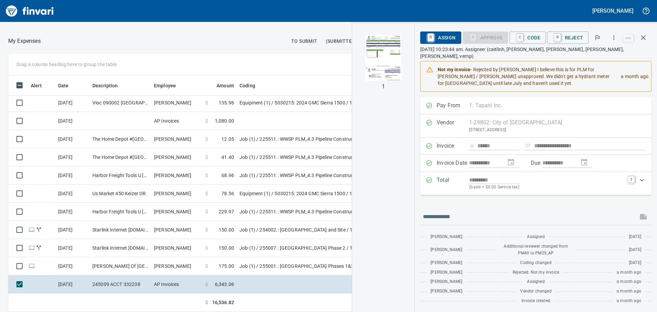
click at [393, 61] on img "button" at bounding box center [383, 58] width 47 height 47
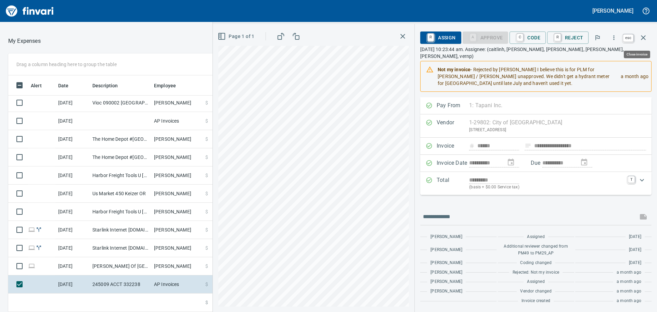
scroll to position [231, 454]
click at [644, 36] on icon "button" at bounding box center [643, 38] width 8 height 8
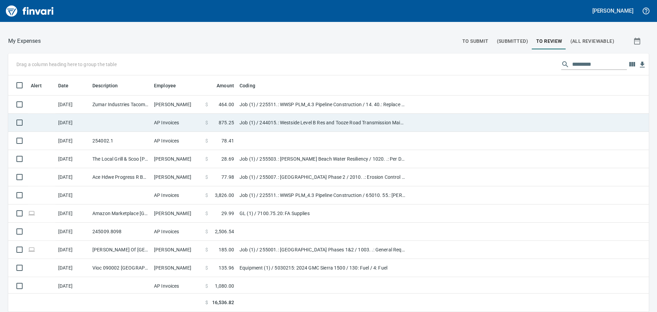
click at [322, 120] on td "Job (1) / 244015.: Westside Level B Res and Tooze Road Transmission Main / 6501…" at bounding box center [322, 123] width 171 height 18
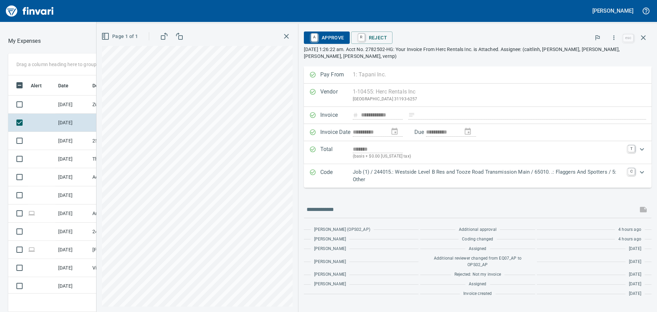
click at [337, 43] on span "A Approve" at bounding box center [326, 38] width 35 height 12
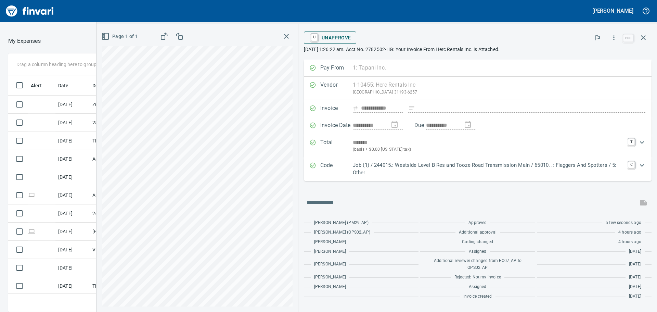
click at [324, 38] on span "U Unapprove" at bounding box center [330, 38] width 42 height 12
click at [599, 166] on p "Job (1) / 244015.: Westside Level B Res and Tooze Road Transmission Main / 6501…" at bounding box center [488, 168] width 271 height 15
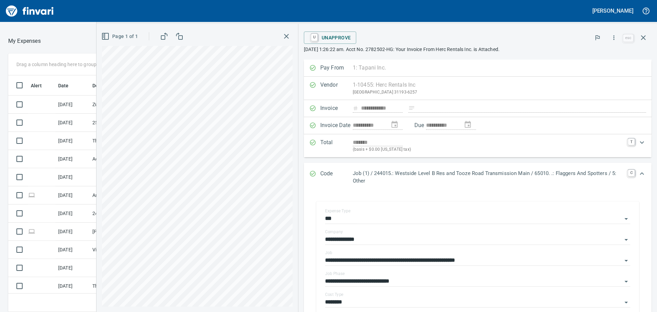
click at [274, 38] on div "Page 1 of 1" at bounding box center [197, 36] width 191 height 14
click at [285, 37] on icon "button" at bounding box center [286, 36] width 8 height 8
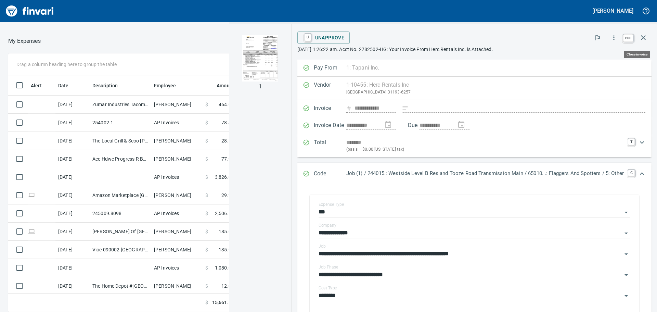
scroll to position [231, 454]
click at [645, 36] on icon "button" at bounding box center [643, 38] width 8 height 8
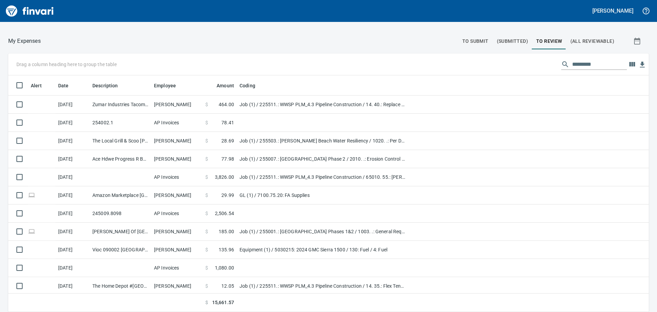
scroll to position [231, 625]
